Goal: Task Accomplishment & Management: Manage account settings

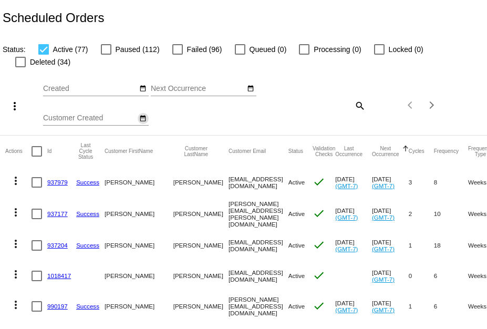
click at [144, 120] on mat-icon "date_range" at bounding box center [142, 118] width 7 height 8
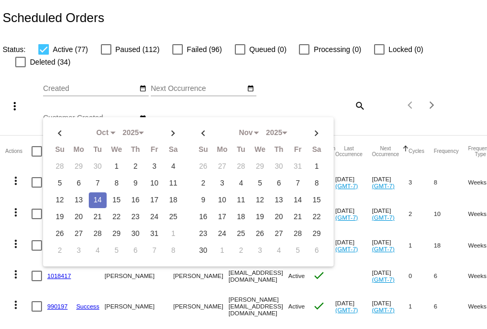
click at [92, 198] on td "14" at bounding box center [98, 200] width 18 height 16
click at [312, 108] on div "search" at bounding box center [325, 105] width 81 height 16
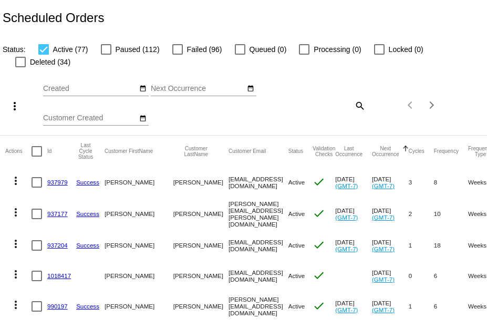
click at [354, 106] on mat-icon "search" at bounding box center [359, 105] width 13 height 16
click at [285, 104] on input "Search" at bounding box center [325, 103] width 81 height 8
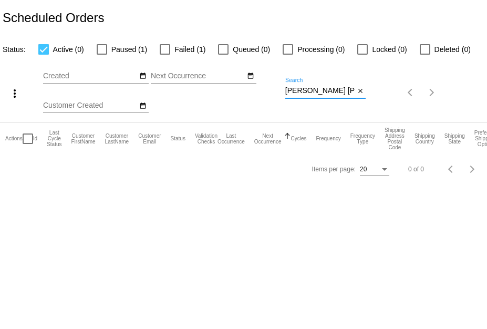
type input "[PERSON_NAME] [PERSON_NAME]"
click at [355, 93] on button "close" at bounding box center [359, 91] width 11 height 11
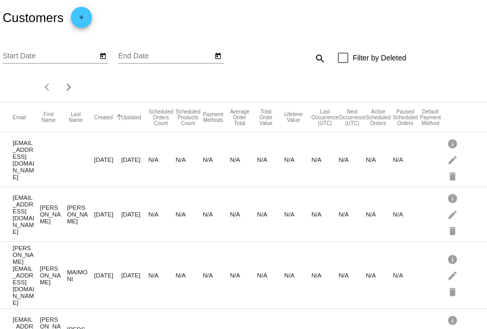
click at [117, 118] on div at bounding box center [118, 115] width 3 height 3
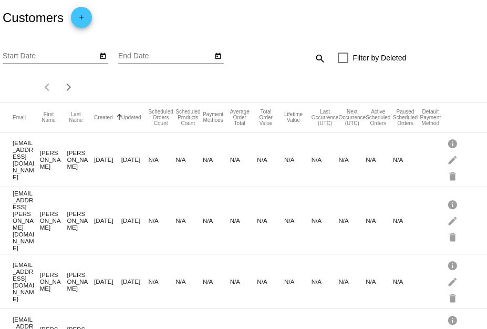
click at [99, 119] on button "Created" at bounding box center [103, 117] width 19 height 6
